Goal: Find specific page/section: Find specific page/section

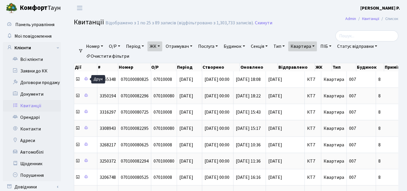
select select "305"
select select "25"
click at [102, 56] on link "Очистити фільтри" at bounding box center [108, 56] width 48 height 10
select select
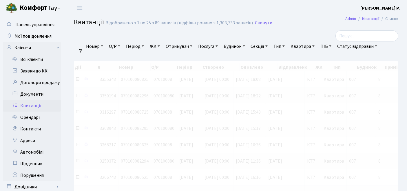
click at [162, 47] on link "ЖК" at bounding box center [154, 46] width 15 height 10
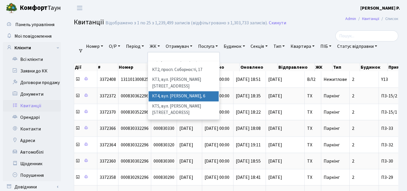
scroll to position [32, 0]
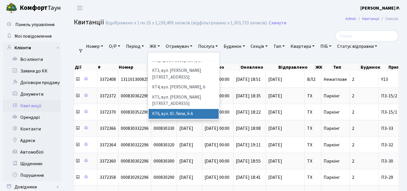
click at [169, 109] on li "КТ6, вул. Ю. Липи, 6-А" at bounding box center [183, 114] width 70 height 10
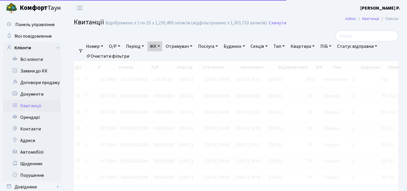
click at [306, 45] on link "Квартира" at bounding box center [302, 46] width 29 height 10
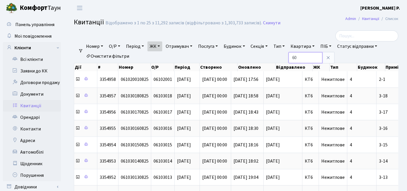
type input "60"
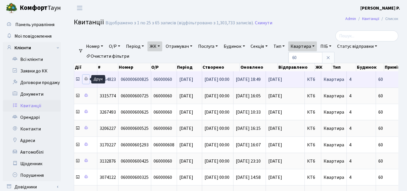
click at [86, 78] on icon at bounding box center [86, 79] width 4 height 4
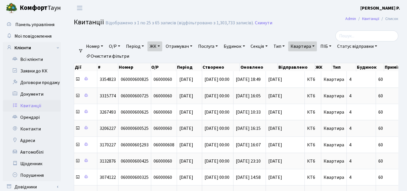
click at [111, 58] on link "Очистити фільтри" at bounding box center [108, 56] width 48 height 10
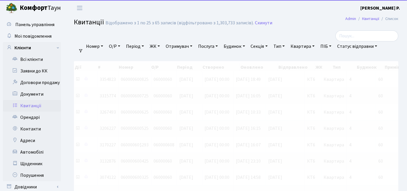
click at [159, 46] on link "ЖК" at bounding box center [154, 46] width 15 height 10
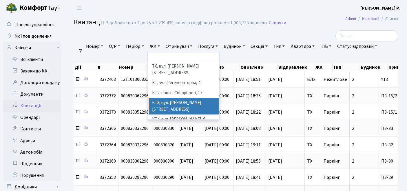
scroll to position [64, 0]
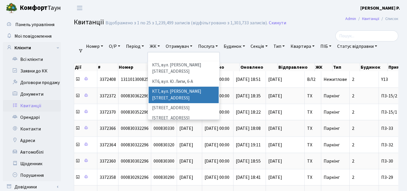
click at [172, 87] on li "КТ7, вул. [PERSON_NAME][STREET_ADDRESS]" at bounding box center [183, 95] width 70 height 16
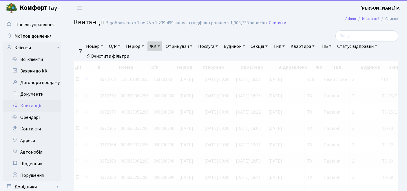
click at [305, 46] on link "Квартира" at bounding box center [302, 46] width 29 height 10
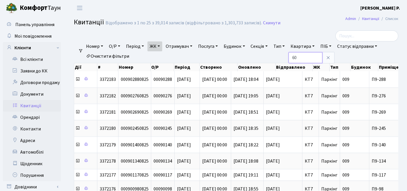
type input "60"
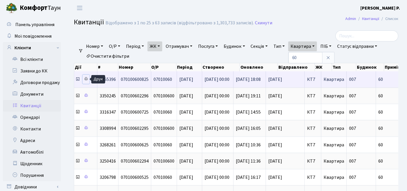
click at [84, 78] on icon at bounding box center [86, 79] width 4 height 4
